Goal: Complete application form

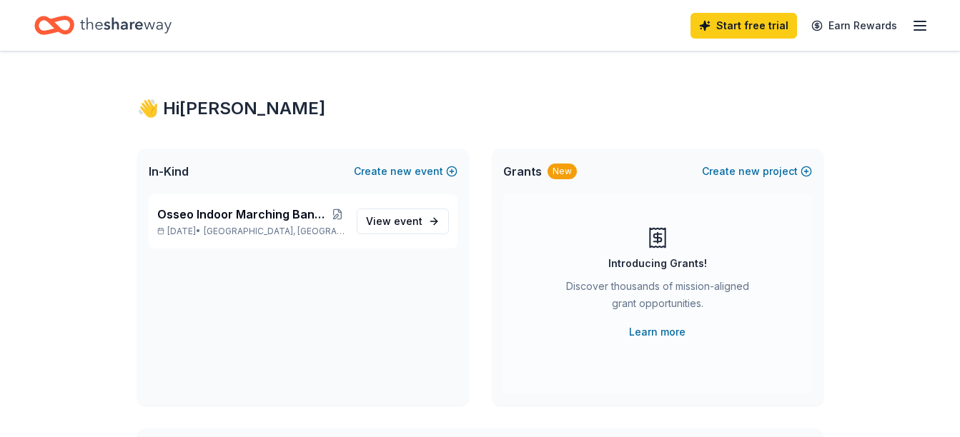
click at [114, 16] on icon "Home" at bounding box center [125, 25] width 91 height 29
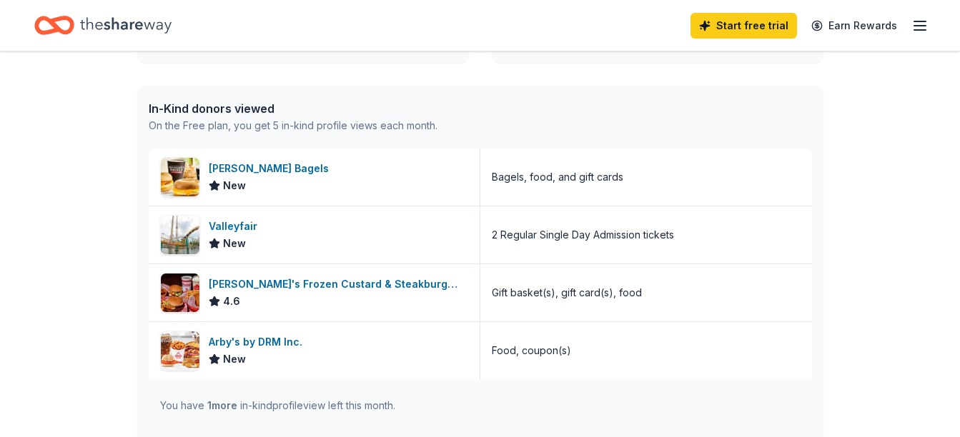
scroll to position [324, 0]
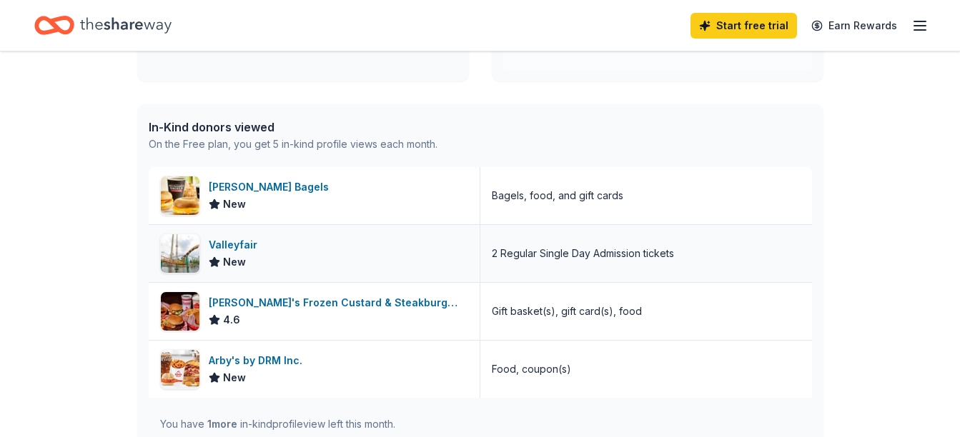
click at [233, 243] on div "Valleyfair" at bounding box center [236, 245] width 54 height 17
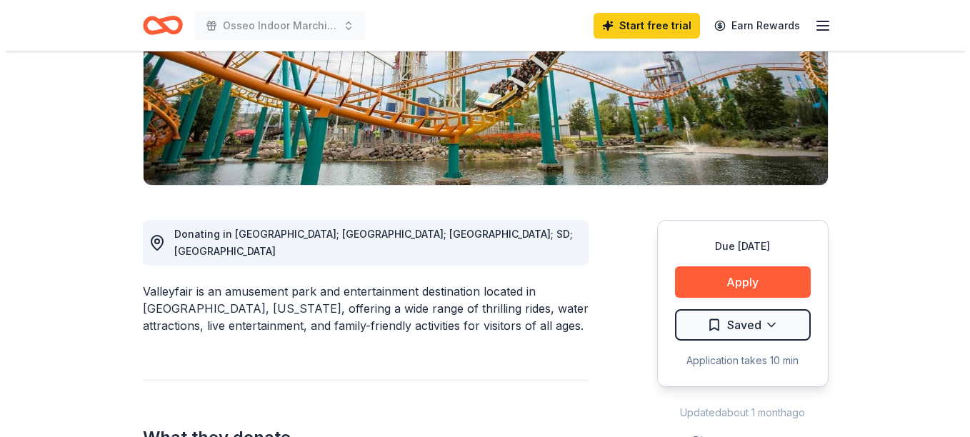
scroll to position [249, 0]
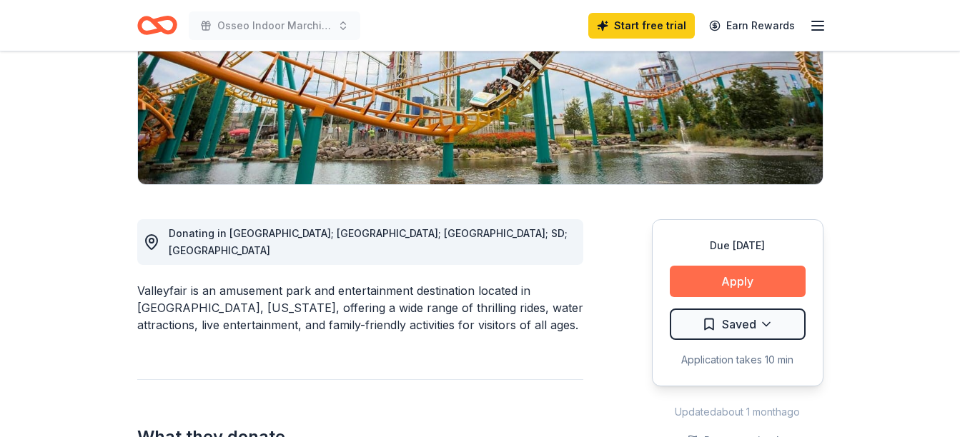
click at [783, 284] on button "Apply" at bounding box center [738, 281] width 136 height 31
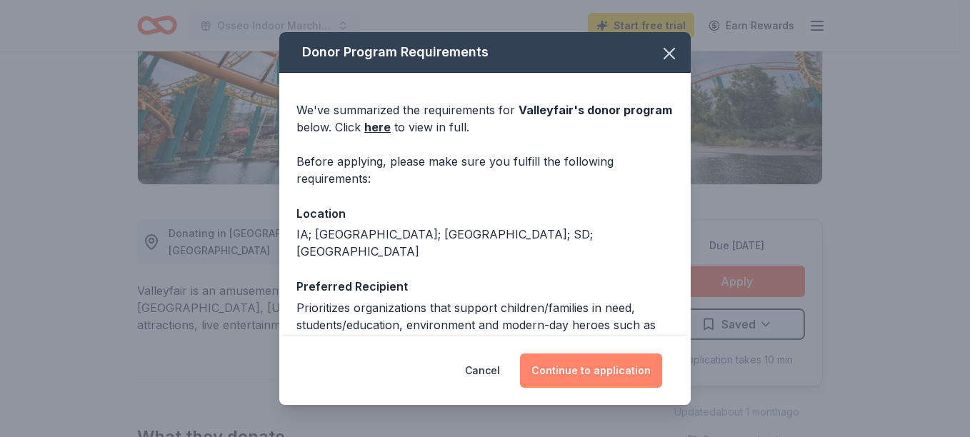
click at [584, 379] on button "Continue to application" at bounding box center [591, 371] width 142 height 34
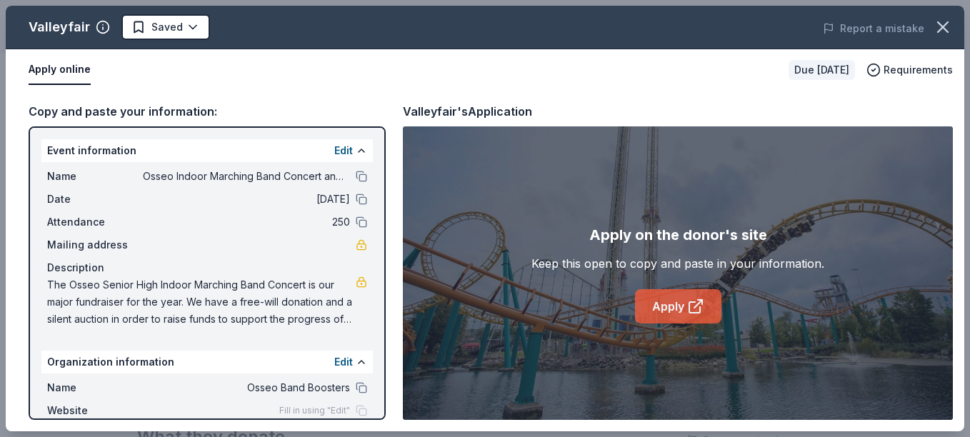
click at [662, 294] on link "Apply" at bounding box center [678, 306] width 86 height 34
